Goal: Task Accomplishment & Management: Manage account settings

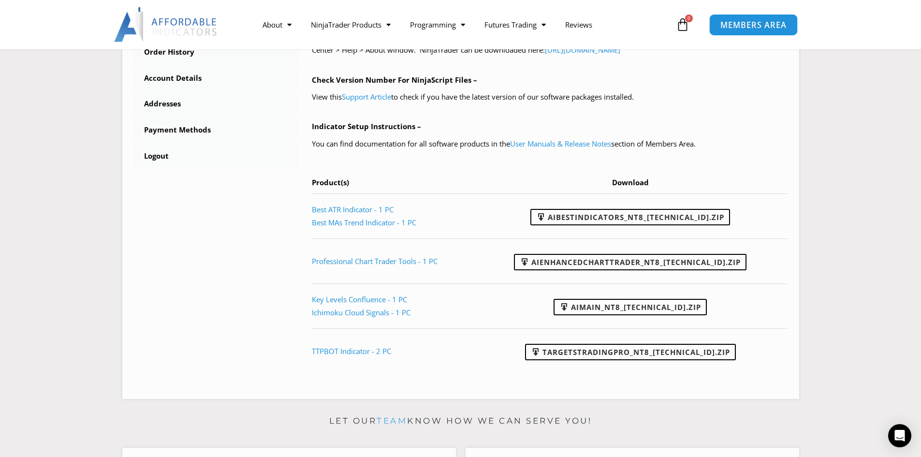
click at [752, 26] on span "MEMBERS AREA" at bounding box center [753, 25] width 66 height 8
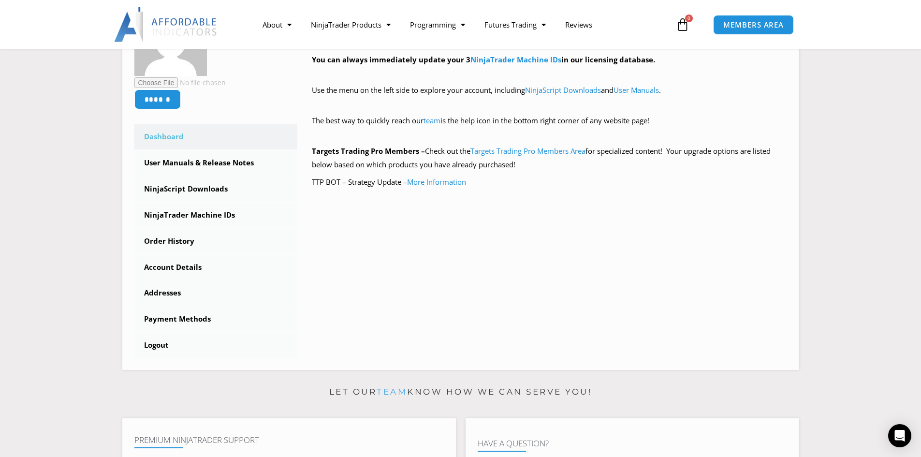
scroll to position [290, 0]
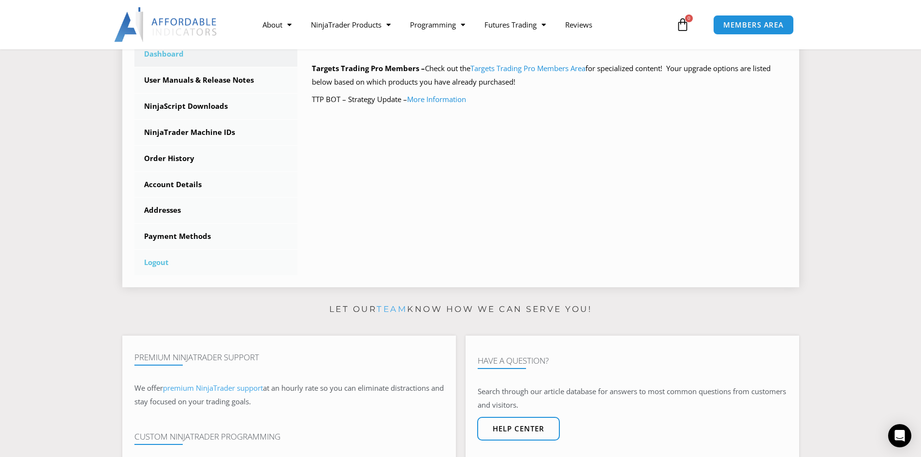
click at [153, 262] on link "Logout" at bounding box center [215, 262] width 163 height 25
